Goal: Task Accomplishment & Management: Use online tool/utility

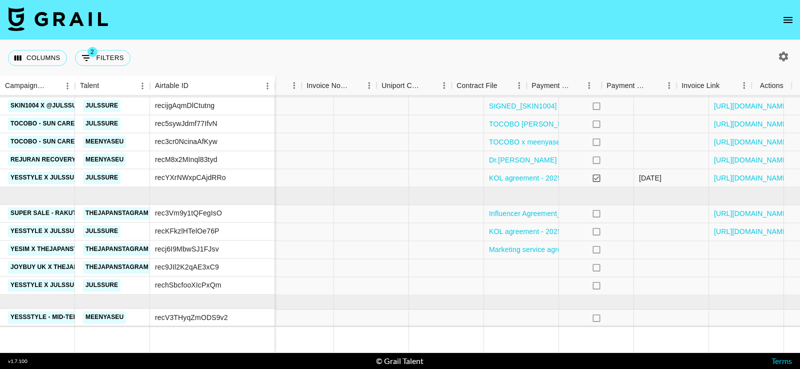
scroll to position [182, 1131]
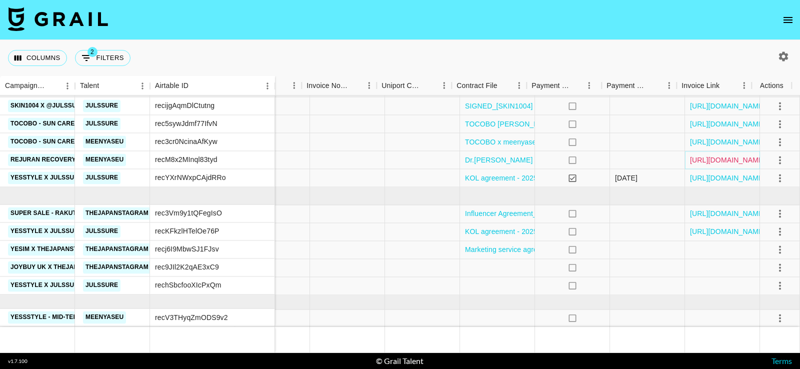
click at [704, 155] on link "[URL][DOMAIN_NAME]" at bounding box center [728, 160] width 76 height 10
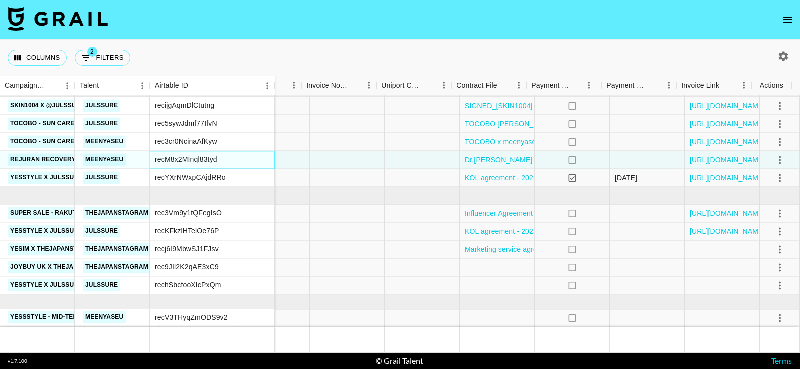
click at [200, 155] on div "recM8x2MInql83tyd" at bounding box center [186, 160] width 63 height 10
copy div "recM8x2MInql83tyd"
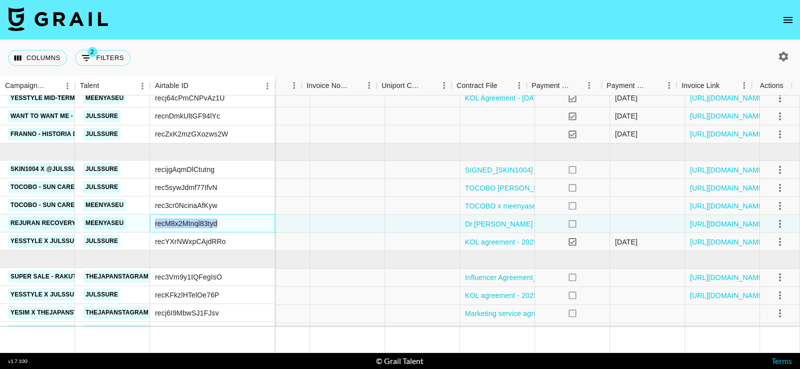
scroll to position [99, 1131]
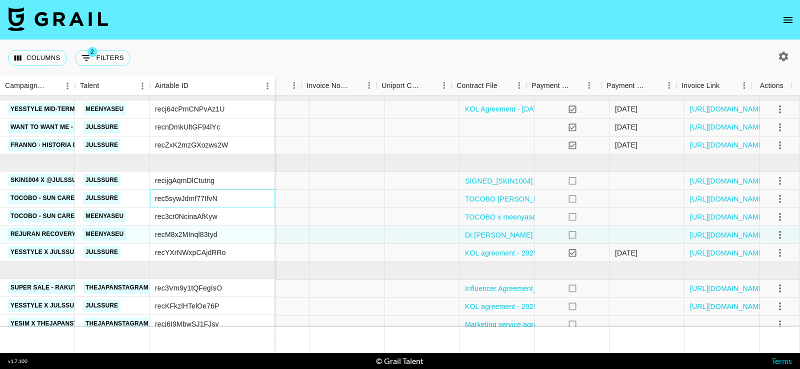
click at [189, 197] on div "rec5sywJdmf77IfvN" at bounding box center [186, 199] width 63 height 10
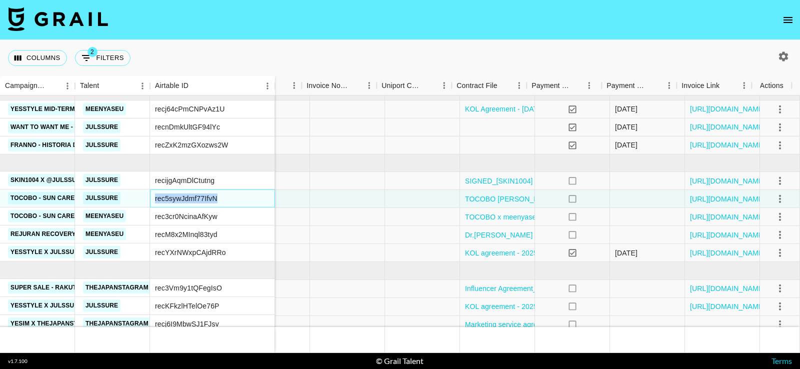
click at [189, 197] on div "rec5sywJdmf77IfvN" at bounding box center [186, 199] width 63 height 10
copy div "rec5sywJdmf77IfvN"
click at [192, 217] on div "rec3cr0NcinaAfKyw" at bounding box center [186, 217] width 63 height 10
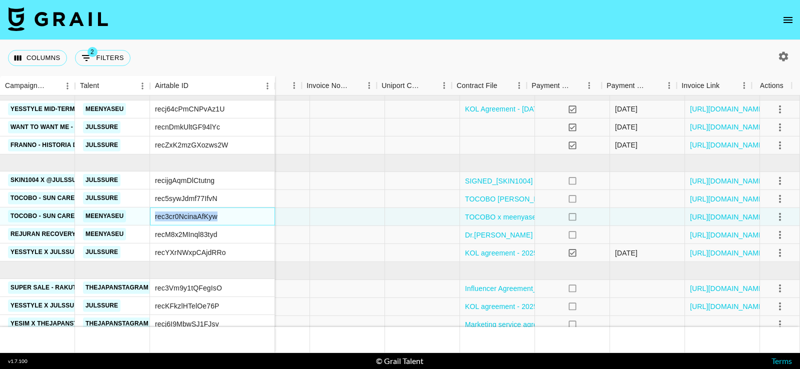
copy div "rec3cr0NcinaAfKyw"
